Goal: Navigation & Orientation: Go to known website

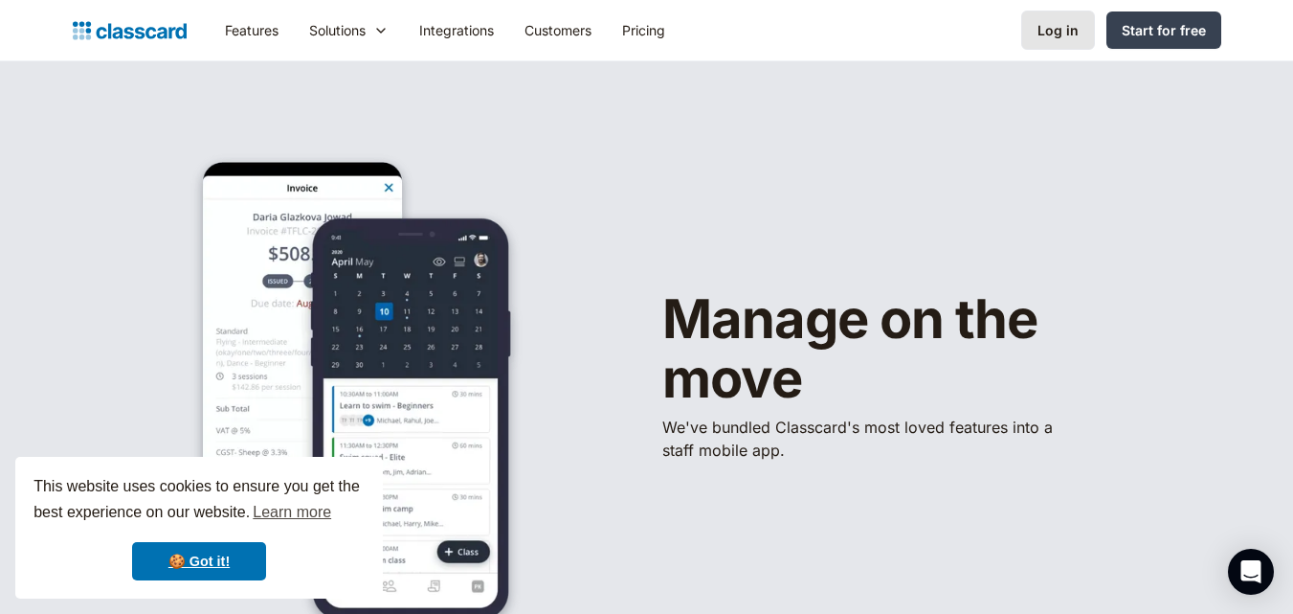
click at [1040, 34] on link "Log in" at bounding box center [1058, 30] width 74 height 39
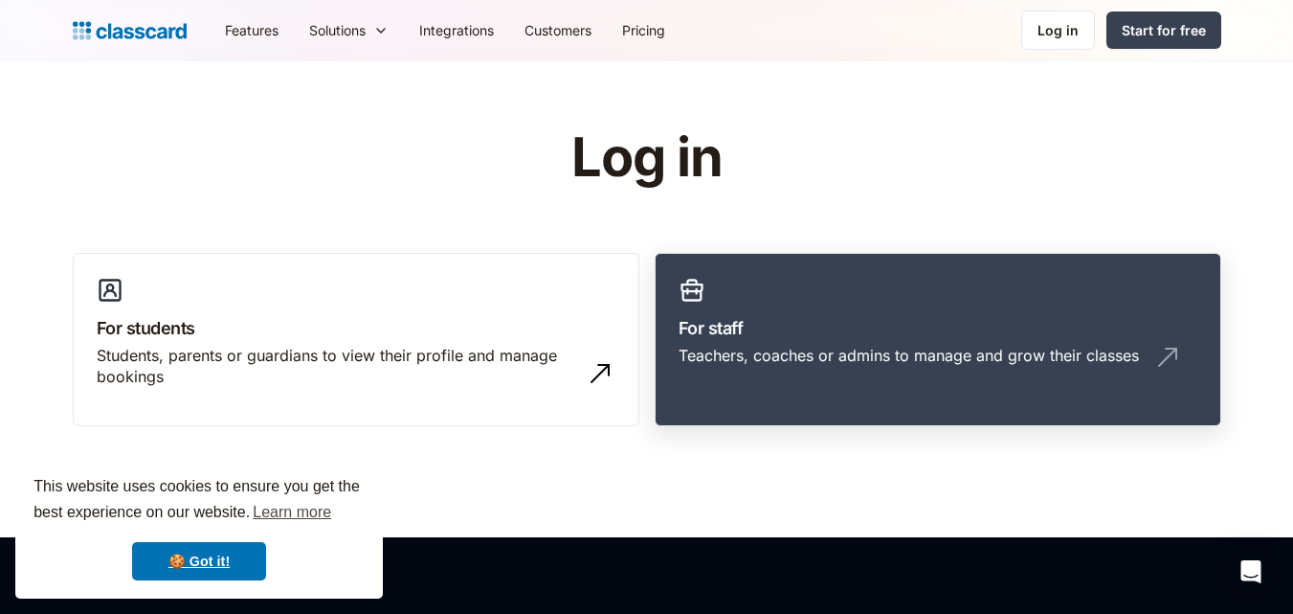
click at [882, 304] on link "For staff Teachers, coaches or admins to manage and grow their classes" at bounding box center [938, 340] width 567 height 174
